Goal: Register for event/course

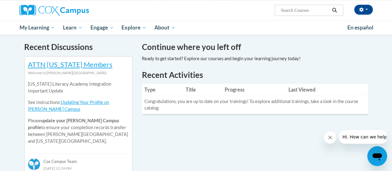
scroll to position [31, 0]
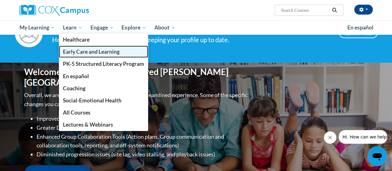
click at [78, 49] on span "Early Care and Learning" at bounding box center [91, 51] width 57 height 7
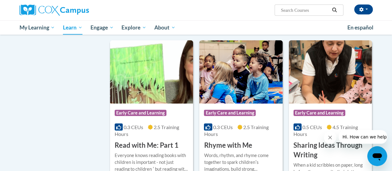
scroll to position [743, 0]
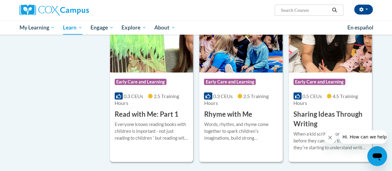
click at [164, 119] on div "More Info Enroll Everyone knows reading books with children is important - not …" at bounding box center [151, 135] width 83 height 32
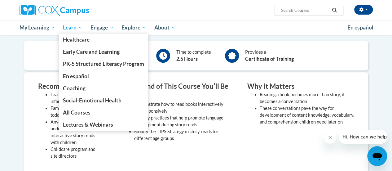
scroll to position [155, 0]
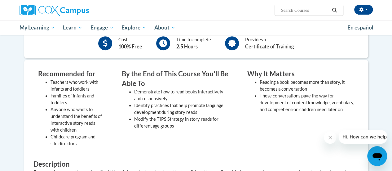
click at [5, 120] on body "Cornell Botha (Asia/Dubai UTC+04:00) My Profile Inbox My Transcripts Log Out Se…" at bounding box center [196, 128] width 392 height 567
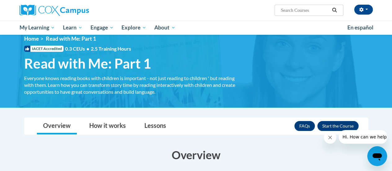
scroll to position [0, 0]
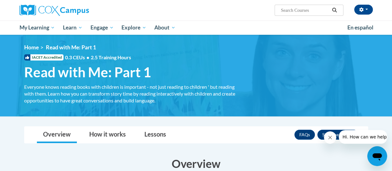
click at [228, 22] on ul "My Learning My Learning My Course Progress Certificates My Action Plans Group D…" at bounding box center [179, 27] width 328 height 14
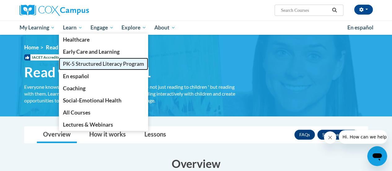
click at [71, 62] on span "PK-5 Structured Literacy Program" at bounding box center [103, 63] width 81 height 7
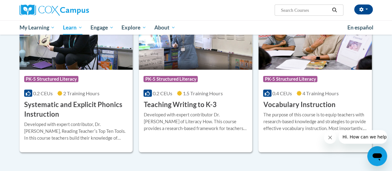
scroll to position [712, 0]
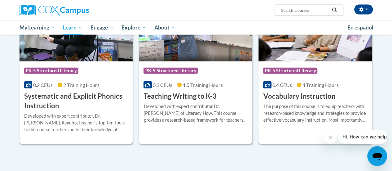
click at [222, 77] on div "Course Category: PK-5 Structured Literacy" at bounding box center [195, 71] width 104 height 14
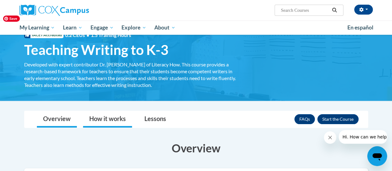
scroll to position [31, 0]
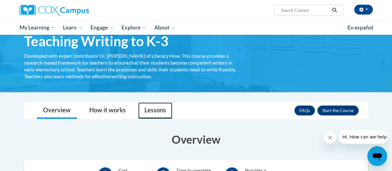
click at [144, 111] on link "Lessons" at bounding box center [155, 110] width 34 height 16
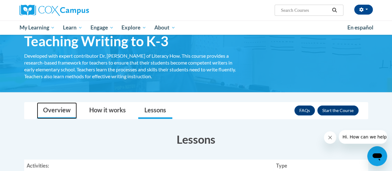
click at [68, 111] on link "Overview" at bounding box center [57, 110] width 40 height 16
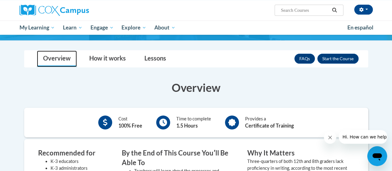
scroll to position [93, 0]
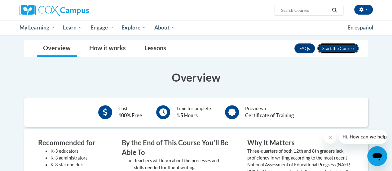
click at [343, 48] on button "Enroll" at bounding box center [337, 48] width 41 height 10
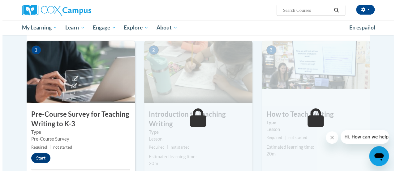
scroll to position [124, 0]
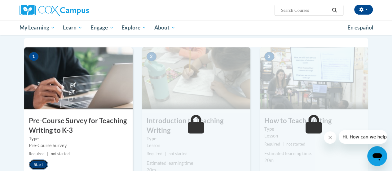
click at [37, 166] on button "Start" at bounding box center [38, 164] width 19 height 10
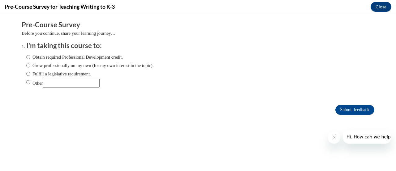
scroll to position [0, 0]
click at [26, 56] on input "Obtain required Professional Development credit." at bounding box center [28, 57] width 4 height 7
radio input "true"
click at [340, 110] on input "Submit feedback" at bounding box center [355, 110] width 39 height 10
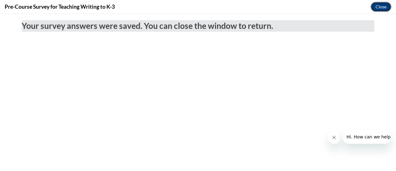
click at [386, 7] on button "Close" at bounding box center [381, 7] width 21 height 10
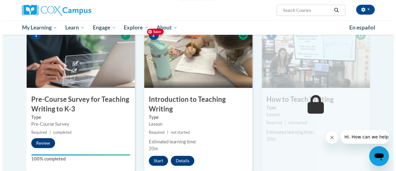
scroll to position [186, 0]
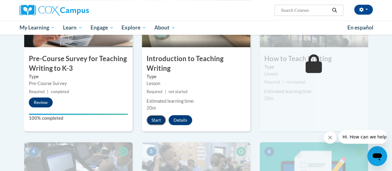
click at [155, 120] on button "Start" at bounding box center [155, 120] width 19 height 10
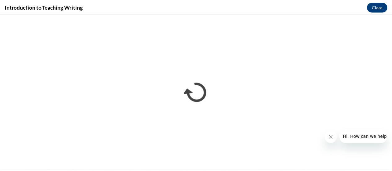
scroll to position [0, 0]
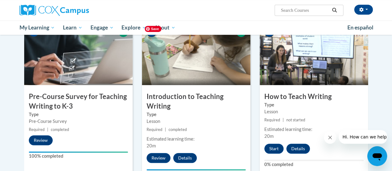
scroll to position [155, 0]
